Goal: Book appointment/travel/reservation

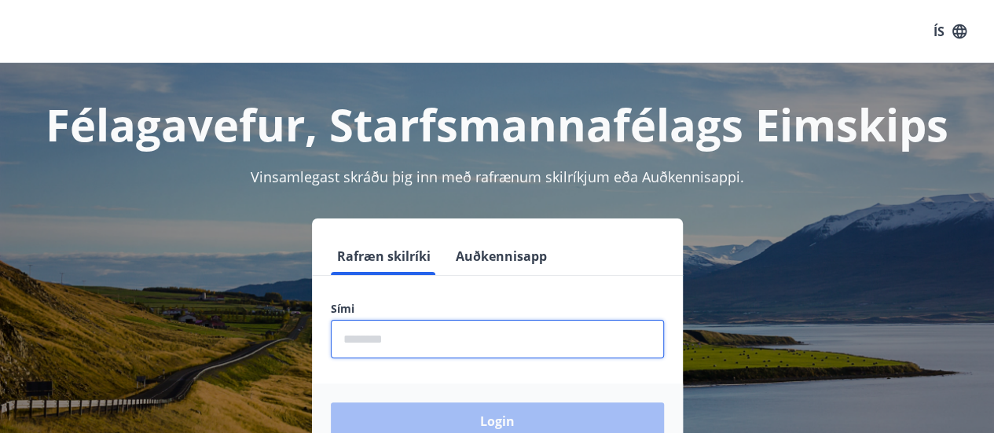
click at [434, 332] on input "phone" at bounding box center [497, 339] width 333 height 38
type input "********"
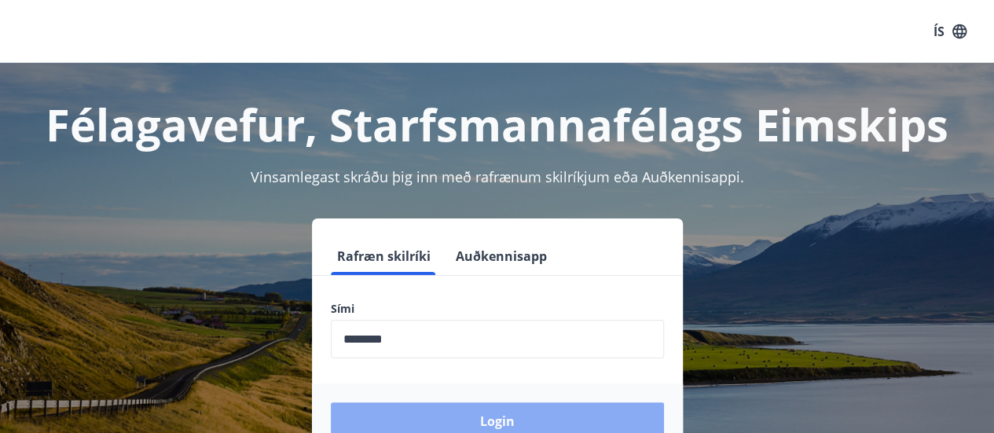
click at [414, 415] on button "Login" at bounding box center [497, 421] width 333 height 38
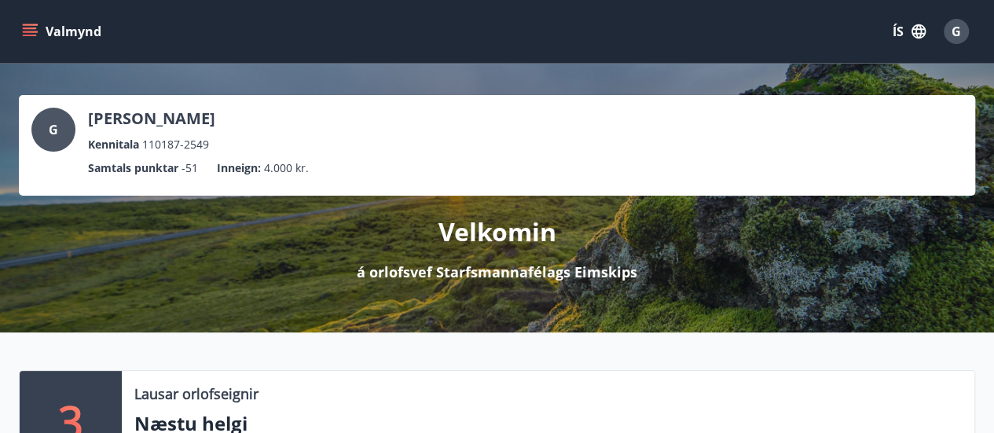
click at [31, 29] on icon "menu" at bounding box center [30, 28] width 14 height 2
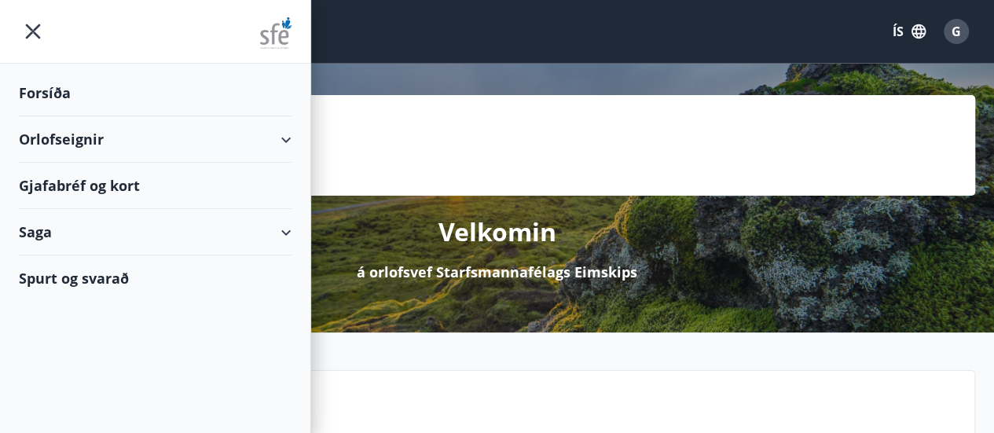
click at [57, 141] on div "Orlofseignir" at bounding box center [155, 139] width 273 height 46
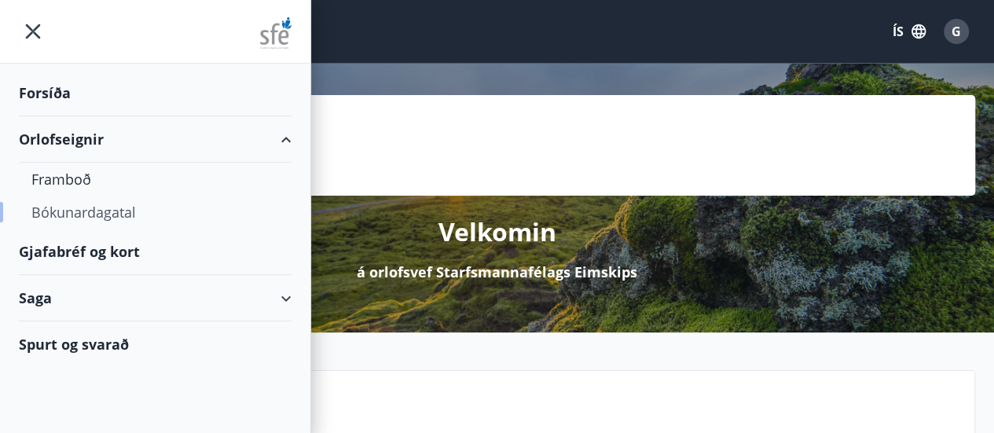
click at [60, 209] on div "Bókunardagatal" at bounding box center [154, 212] width 247 height 33
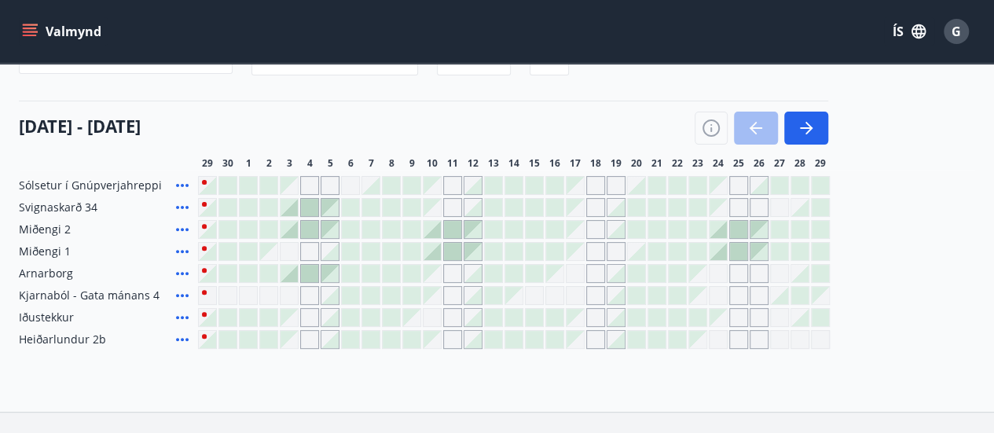
scroll to position [154, 0]
drag, startPoint x: 931, startPoint y: 232, endPoint x: 957, endPoint y: 227, distance: 26.3
click at [957, 227] on div "Sólsetur í Gnúpverjahreppi Svignaskarð 34 Miðengi 2 Miðengi 1 Arnarborg Kjarnab…" at bounding box center [497, 261] width 956 height 173
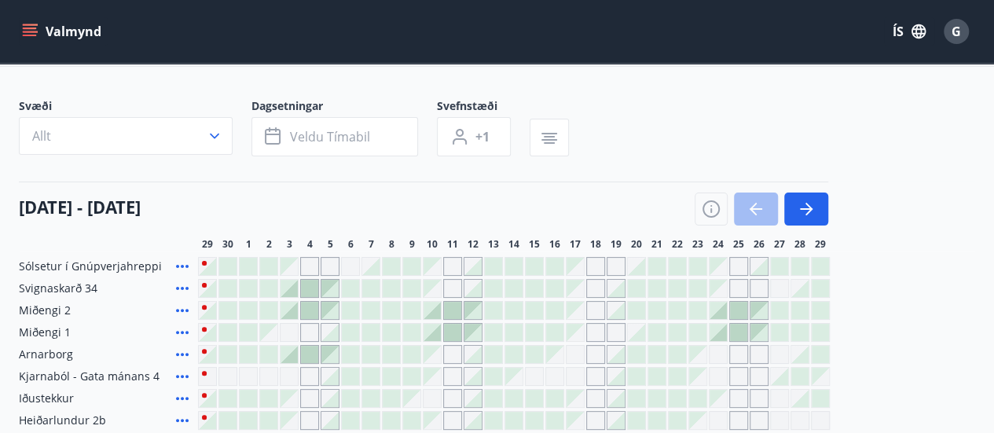
scroll to position [38, 0]
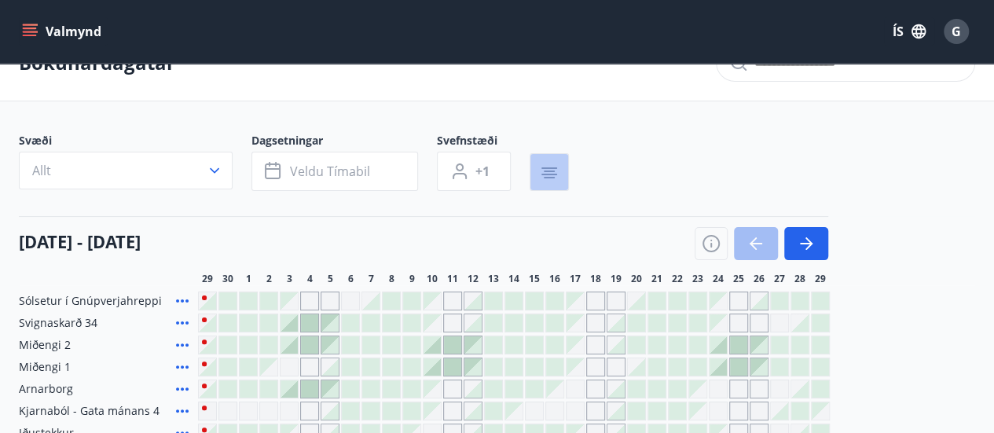
click at [548, 174] on icon "button" at bounding box center [549, 175] width 16 height 2
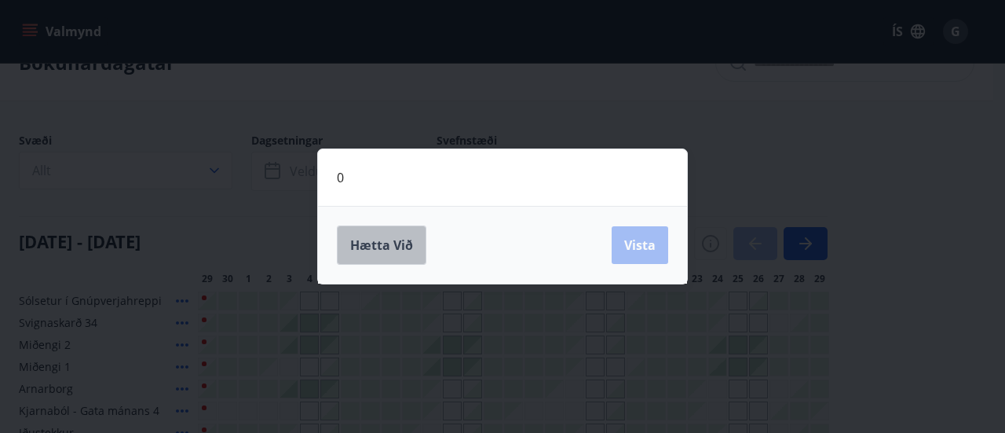
click at [375, 255] on button "Hætta við" at bounding box center [382, 244] width 90 height 39
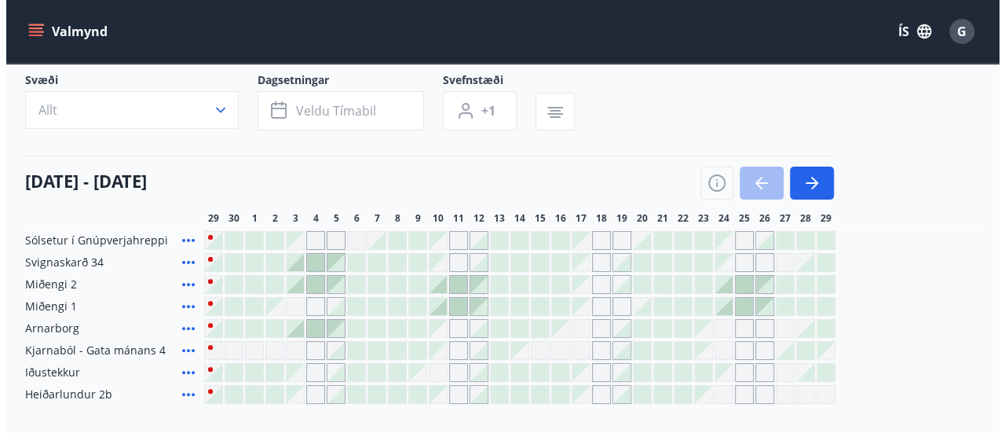
scroll to position [130, 0]
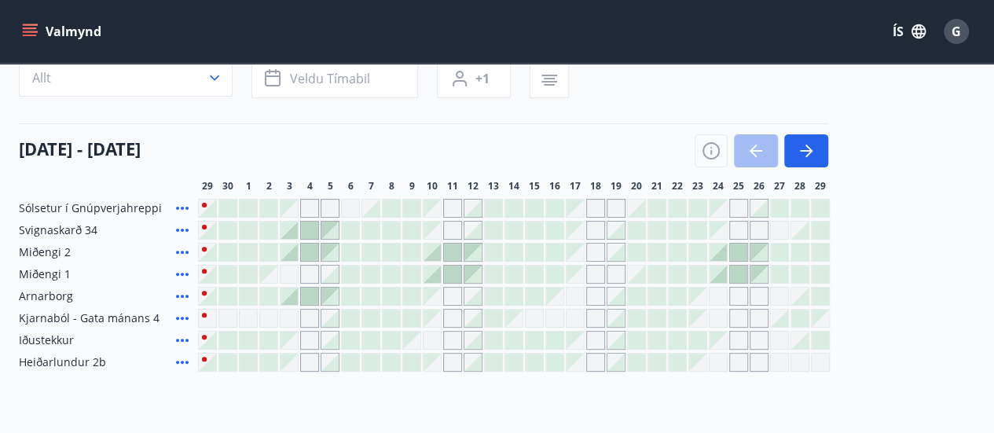
click at [578, 279] on div "Gráir dagar eru ekki bókanlegir" at bounding box center [574, 274] width 17 height 17
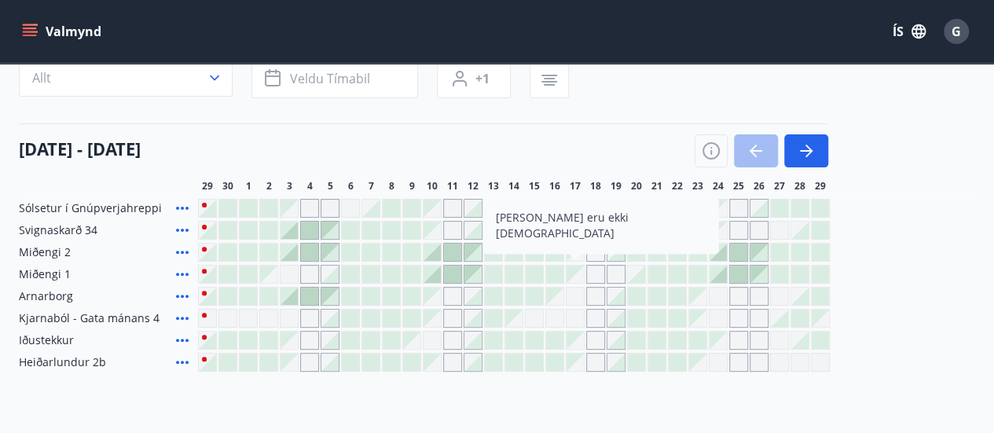
click at [578, 279] on div "Gráir dagar eru ekki bókanlegir" at bounding box center [574, 274] width 17 height 17
click at [574, 390] on div "Bókunardagatal Svæði Allt Dagsetningar Veldu tímabil Svefnstæði +1 [DATE] - [DA…" at bounding box center [497, 183] width 994 height 502
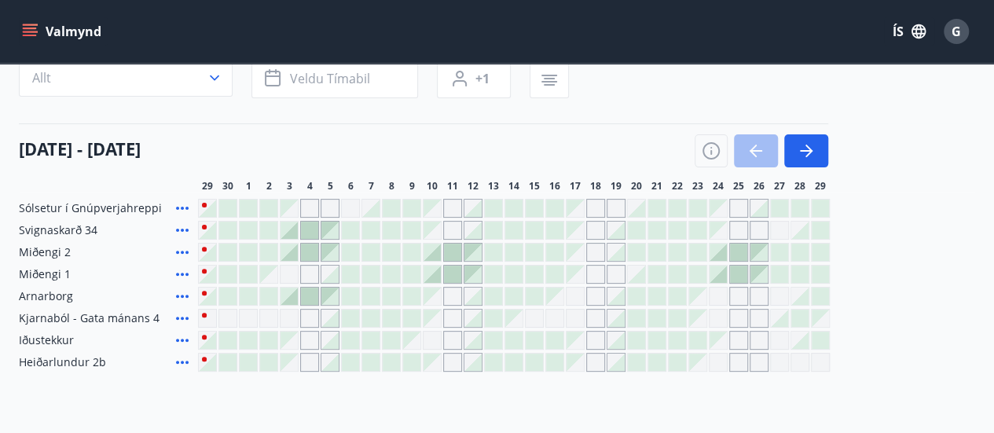
click at [716, 252] on div at bounding box center [717, 252] width 17 height 17
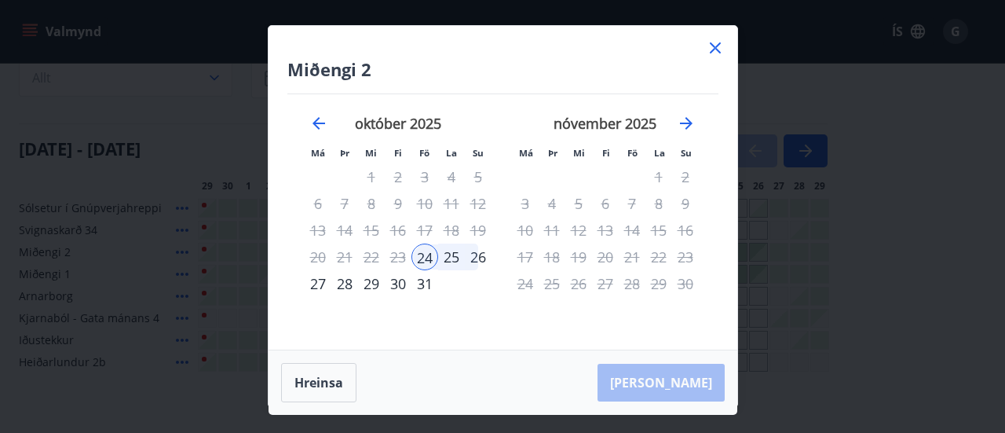
click at [483, 254] on div "26" at bounding box center [478, 257] width 27 height 27
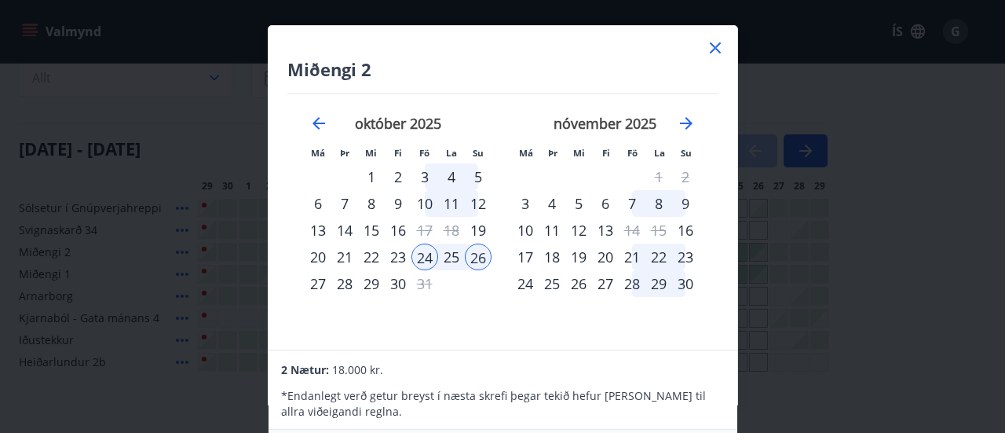
scroll to position [0, 0]
click at [427, 256] on div "24" at bounding box center [425, 257] width 27 height 27
click at [479, 258] on div "26" at bounding box center [478, 257] width 27 height 27
click at [714, 48] on icon at bounding box center [715, 47] width 11 height 11
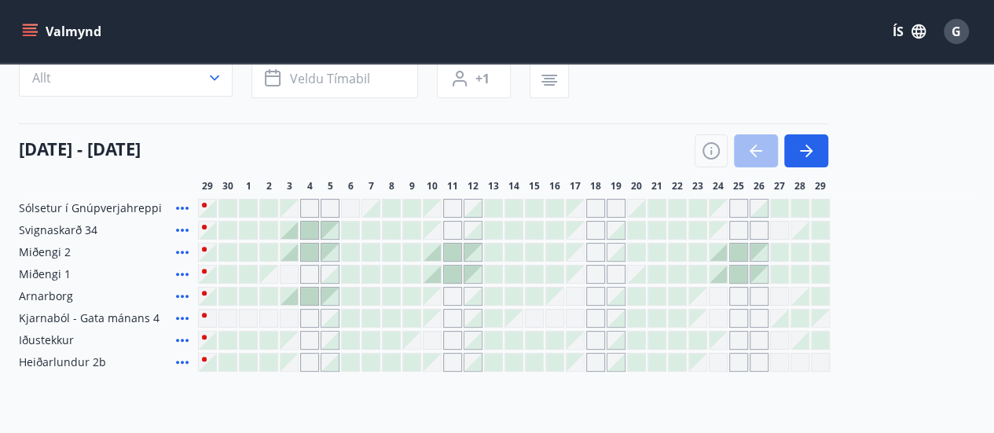
click at [717, 252] on div at bounding box center [717, 252] width 17 height 17
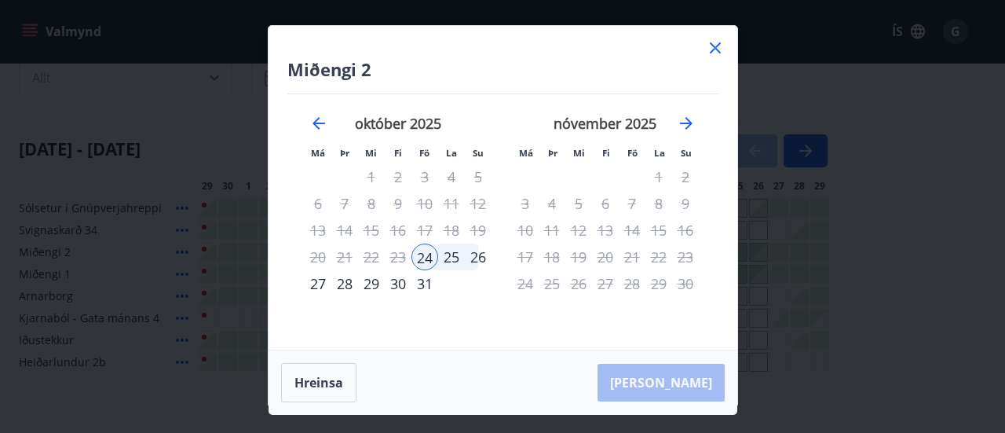
click at [478, 255] on div "26" at bounding box center [478, 257] width 27 height 27
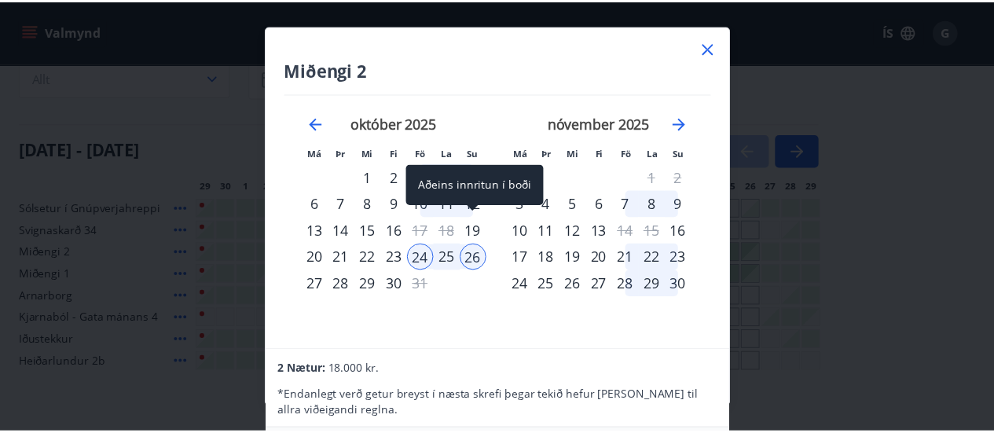
scroll to position [130, 0]
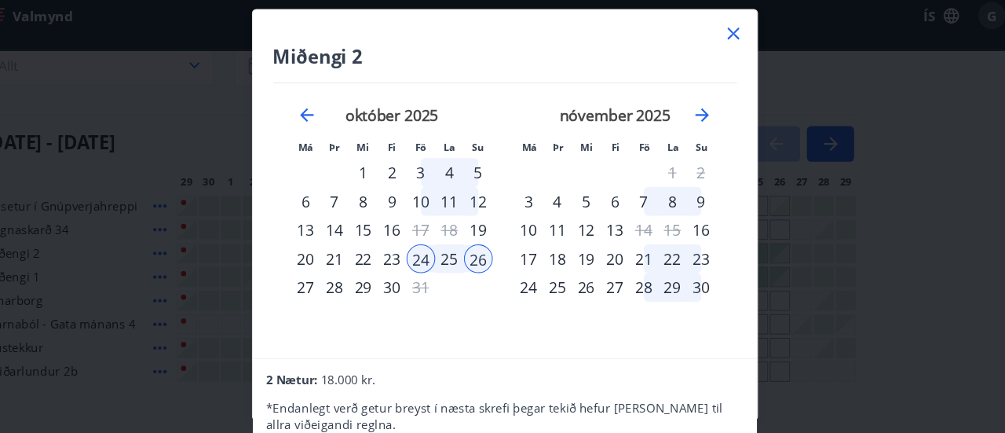
click at [419, 256] on div "24" at bounding box center [425, 257] width 27 height 27
click at [483, 258] on div "26" at bounding box center [478, 257] width 27 height 27
click at [424, 197] on div "10" at bounding box center [425, 203] width 27 height 27
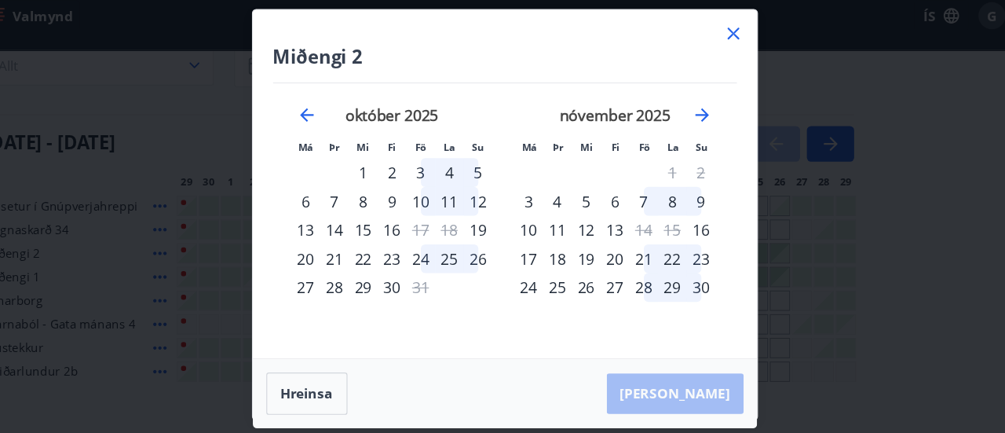
click at [426, 199] on div "10" at bounding box center [425, 203] width 27 height 27
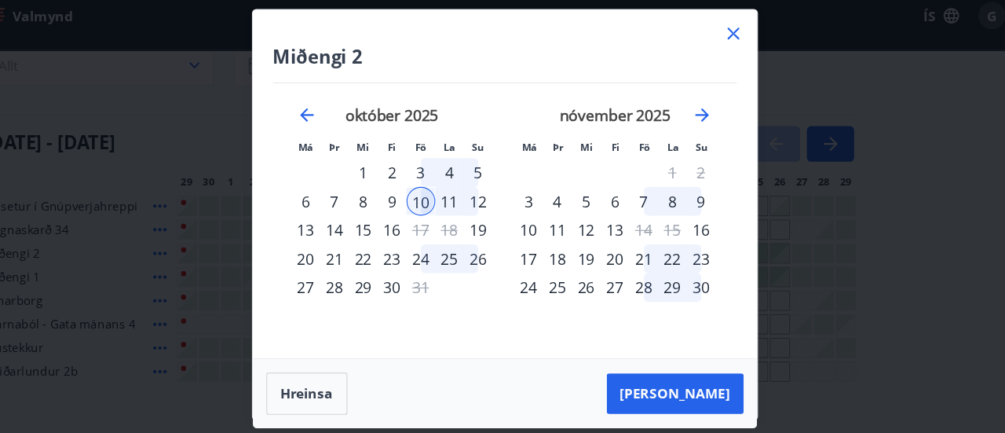
click at [481, 202] on div "12" at bounding box center [478, 203] width 27 height 27
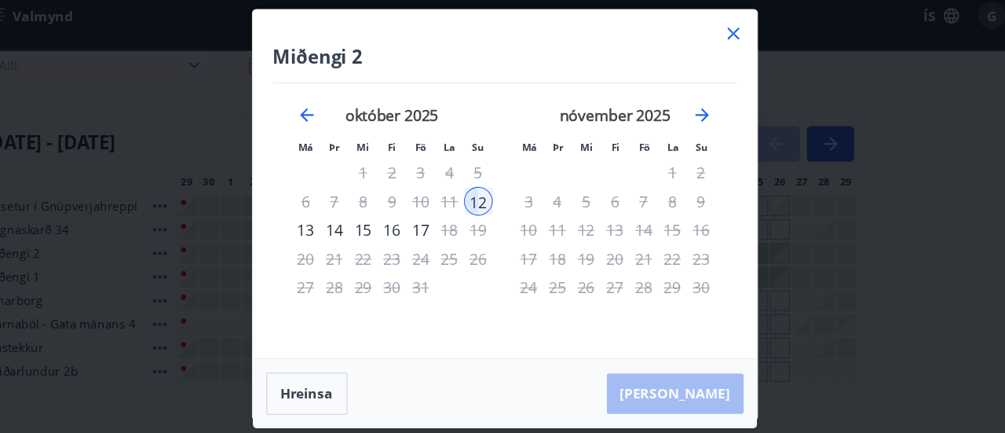
click at [467, 287] on td "Calendar" at bounding box center [478, 283] width 27 height 27
click at [349, 234] on div "14" at bounding box center [344, 230] width 27 height 27
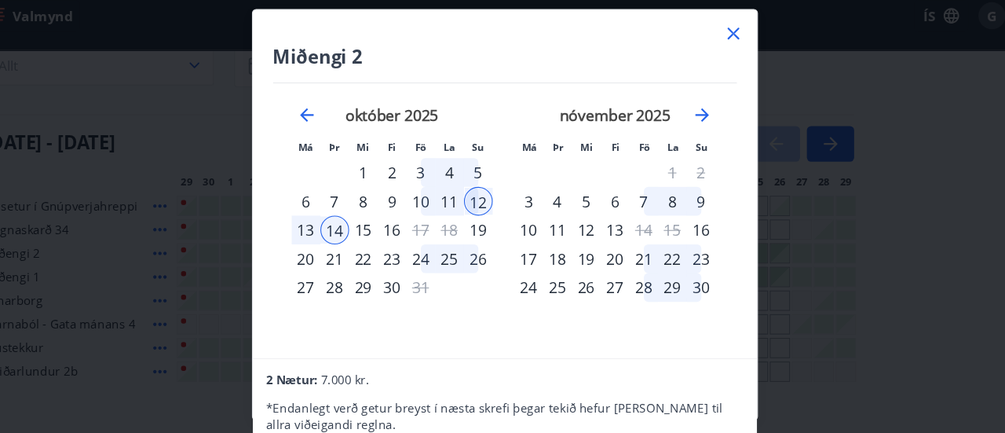
click at [716, 47] on icon at bounding box center [715, 47] width 11 height 11
click at [716, 47] on div "Valmynd ÍS G" at bounding box center [497, 32] width 956 height 38
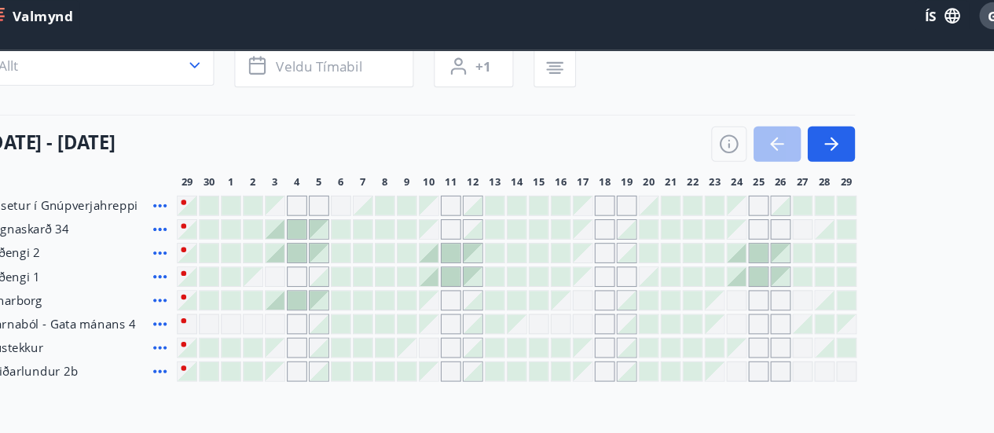
scroll to position [130, 0]
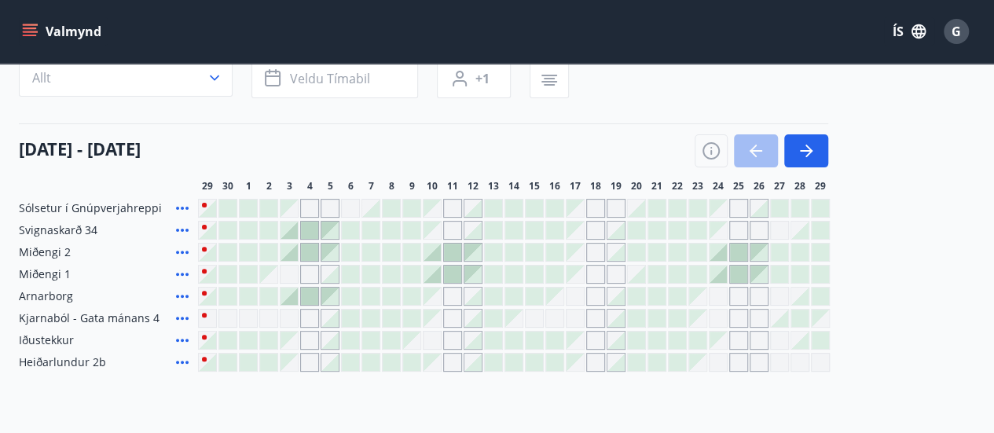
click at [577, 211] on div "Gráir dagar eru ekki bókanlegir" at bounding box center [574, 208] width 17 height 17
click at [636, 202] on div at bounding box center [636, 208] width 17 height 17
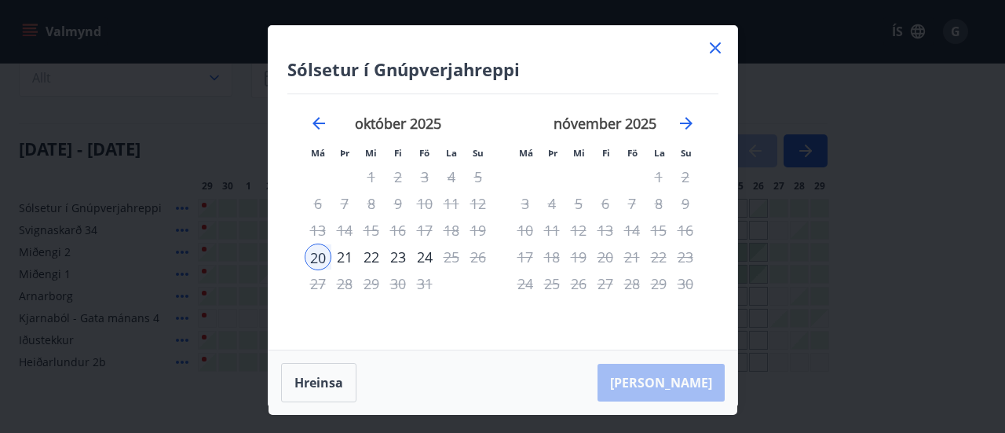
click at [723, 48] on icon at bounding box center [715, 47] width 19 height 19
